Goal: Book appointment/travel/reservation

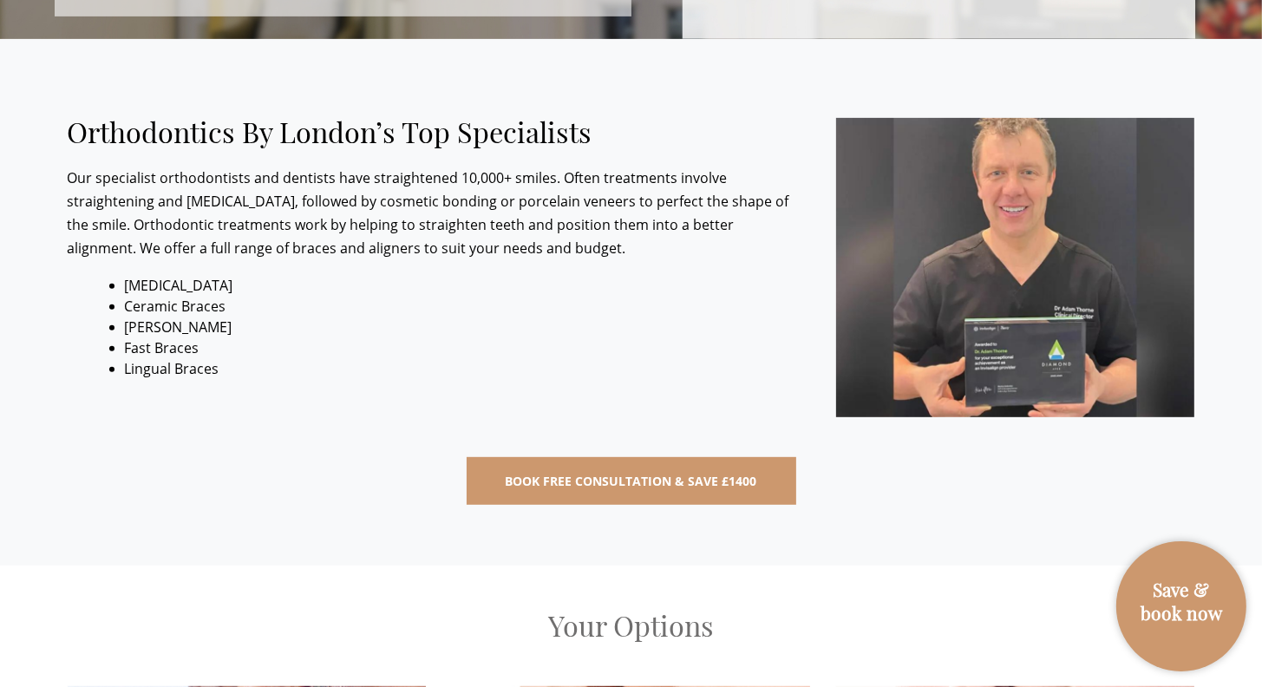
click at [1210, 608] on link "Save & book now" at bounding box center [1181, 615] width 113 height 75
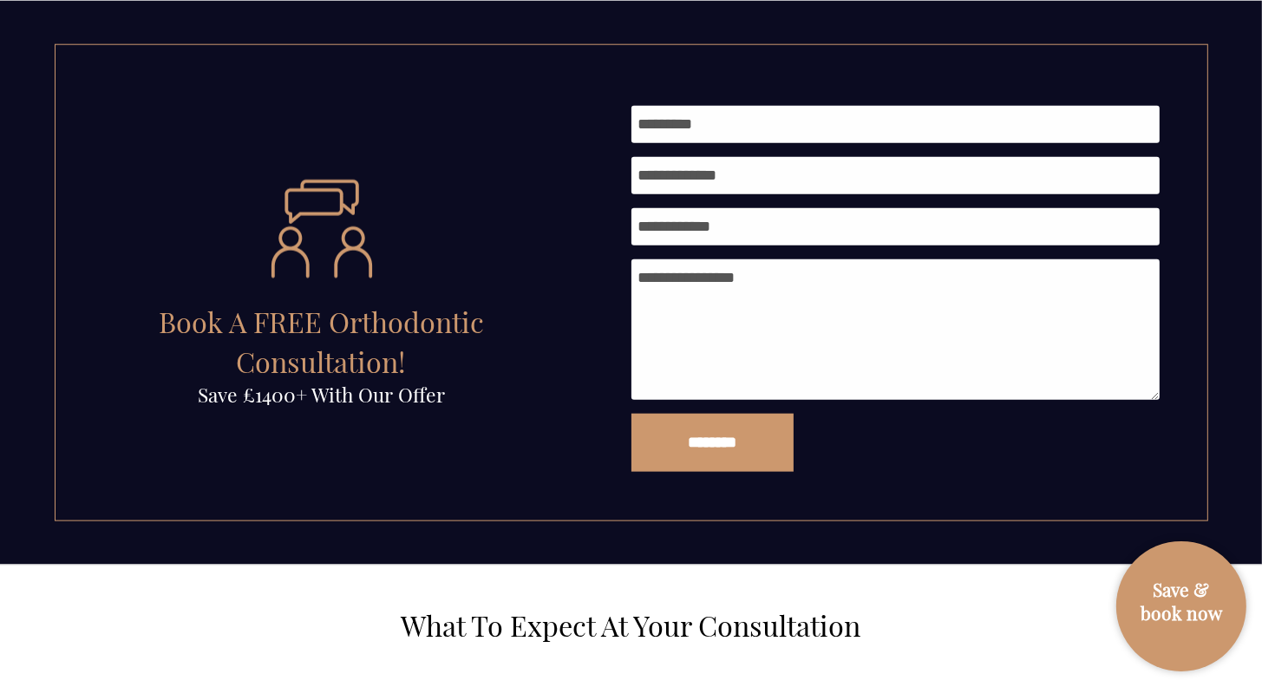
click at [966, 629] on h2 "What To Expect At Your Consultation" at bounding box center [631, 626] width 1127 height 34
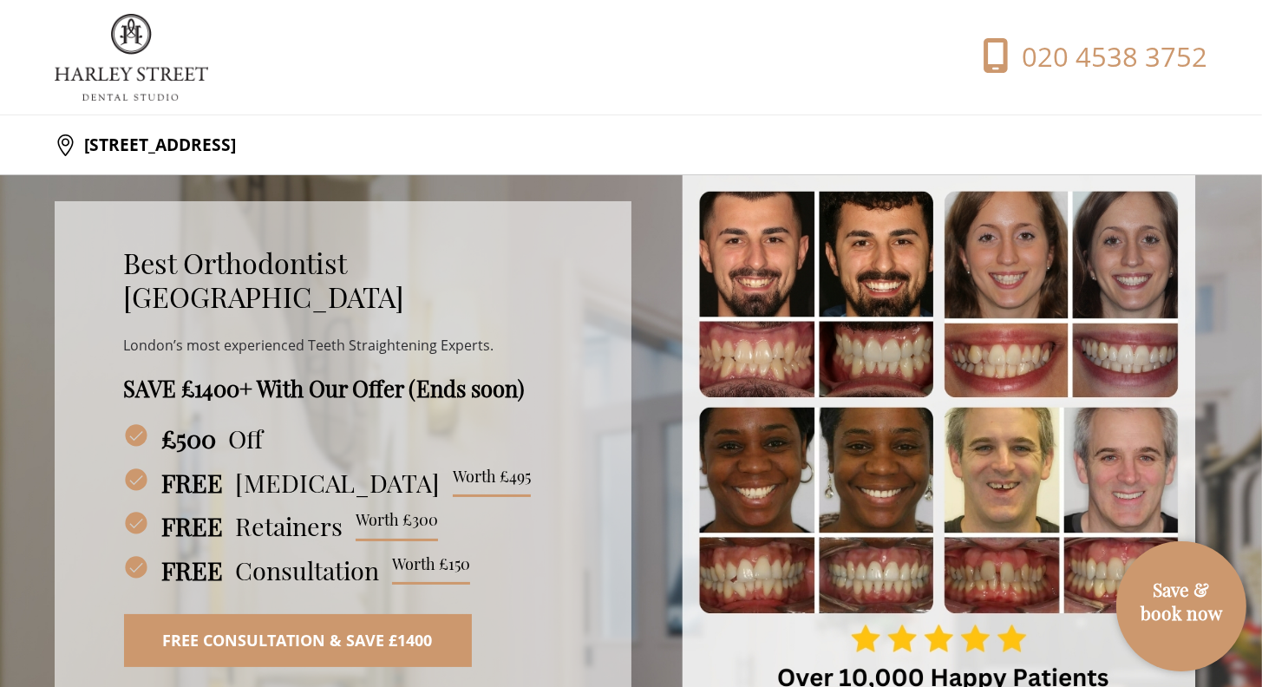
click at [108, 44] on img at bounding box center [131, 57] width 153 height 87
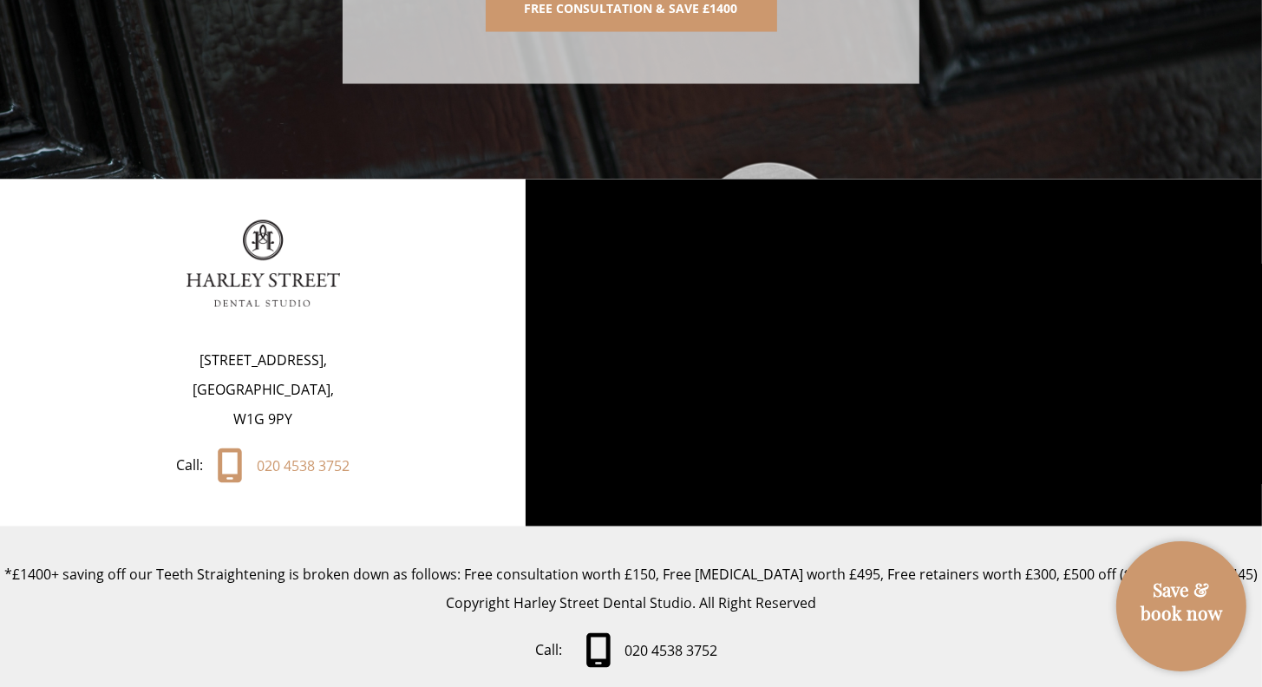
scroll to position [9213, 0]
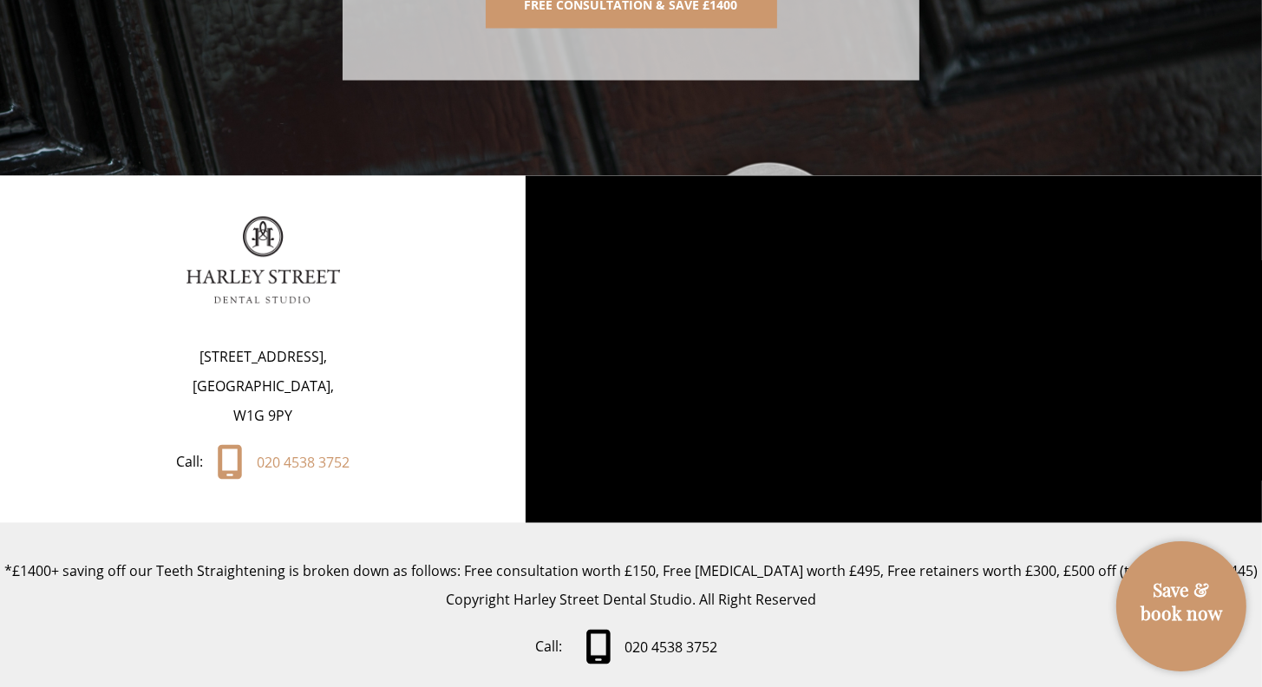
click at [1183, 640] on link "Save & book now" at bounding box center [1181, 615] width 113 height 75
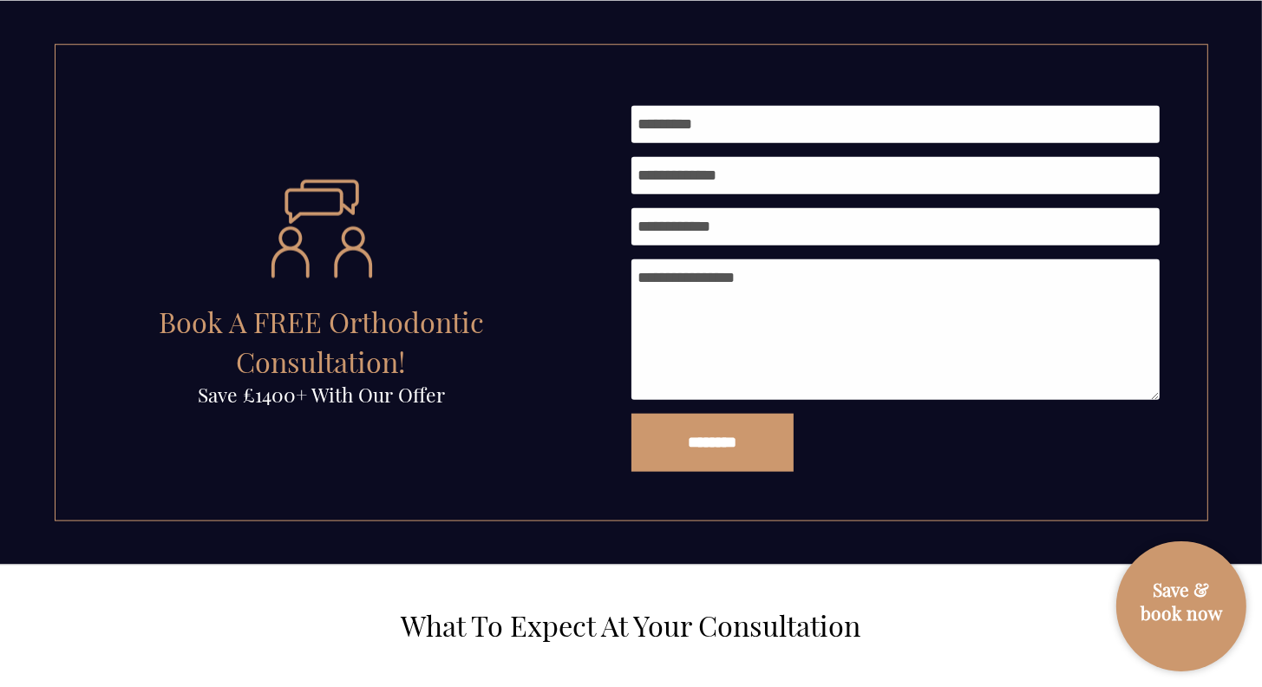
click at [976, 634] on h2 "What To Expect At Your Consultation" at bounding box center [631, 626] width 1127 height 34
